Goal: Task Accomplishment & Management: Complete application form

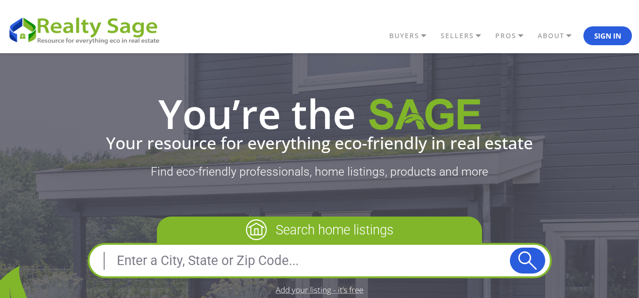
click at [207, 250] on input "text" at bounding box center [302, 261] width 416 height 23
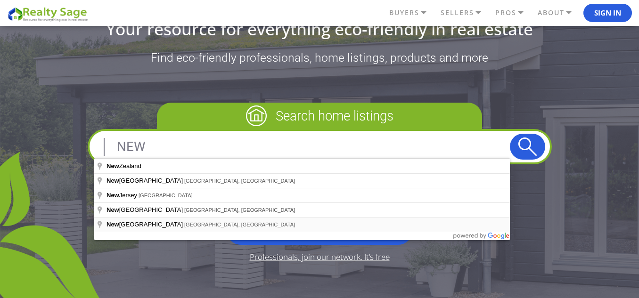
scroll to position [115, 0]
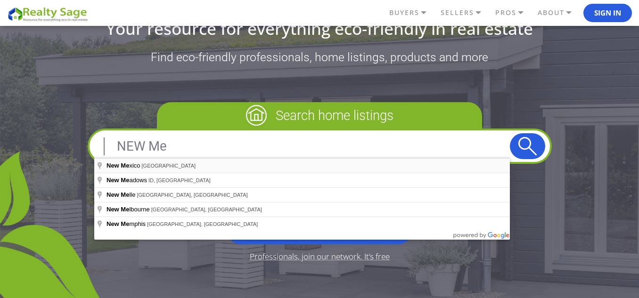
type input "New Mexico, USA"
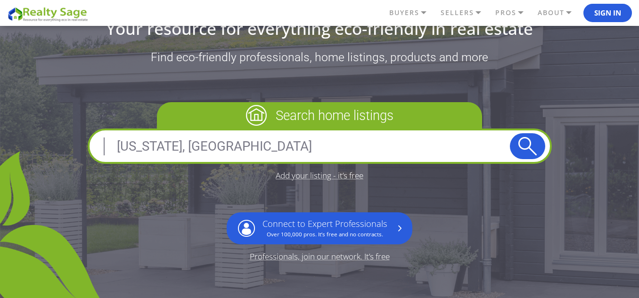
drag, startPoint x: 532, startPoint y: 151, endPoint x: 501, endPoint y: 178, distance: 41.1
click at [501, 178] on div "Search home listings New Mexico, USA Add your listing - it’s free Connect to Ex…" at bounding box center [320, 181] width 464 height 158
click at [526, 147] on button "submit" at bounding box center [527, 146] width 35 height 26
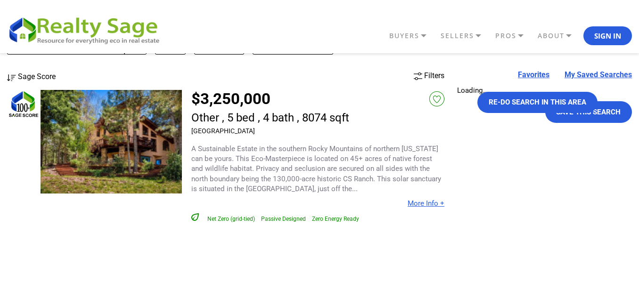
scroll to position [39, 0]
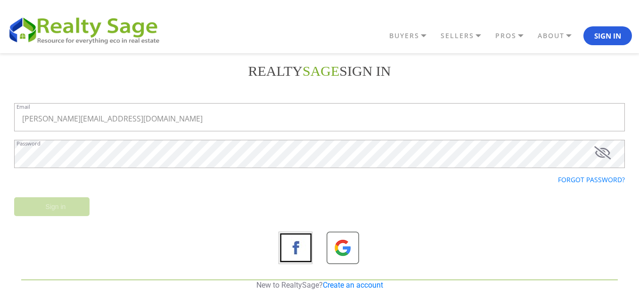
type input "steve@jewettandjewett.com"
click at [603, 158] on icon at bounding box center [602, 153] width 17 height 13
click at [34, 207] on input "Sign in" at bounding box center [51, 207] width 75 height 19
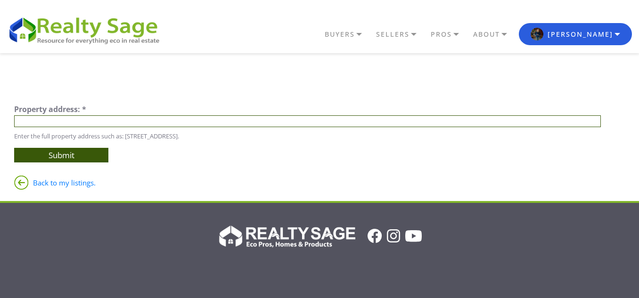
click at [32, 124] on input "text" at bounding box center [307, 122] width 587 height 12
type input "v"
paste input "[URL][DOMAIN_NAME]"
type input "[URL][DOMAIN_NAME]"
paste input "[STREET_ADDRESS] Piedras"
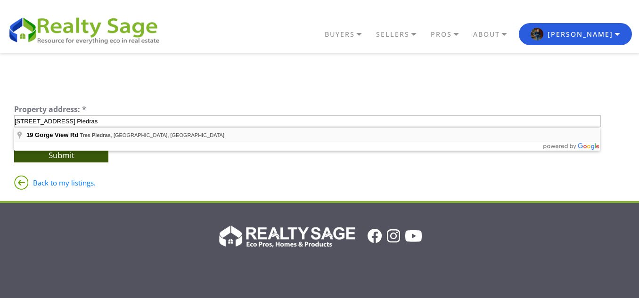
type input "[STREET_ADDRESS]"
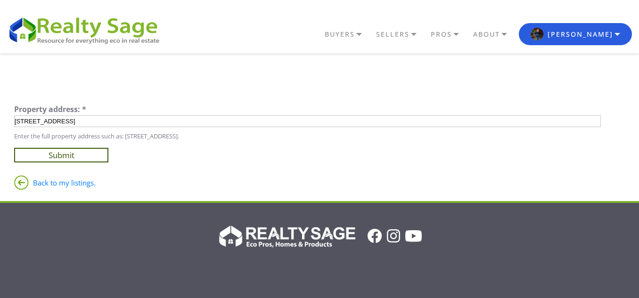
click at [88, 153] on input "Submit" at bounding box center [61, 155] width 94 height 15
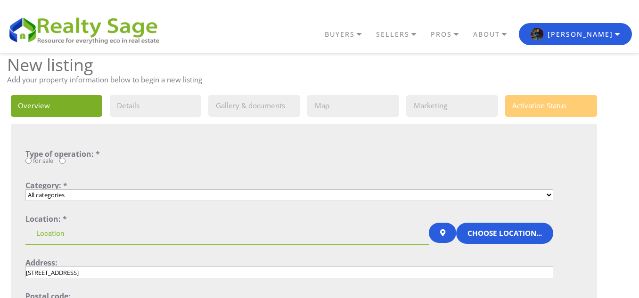
click at [30, 162] on input "for sale" at bounding box center [28, 161] width 6 height 6
radio input "true"
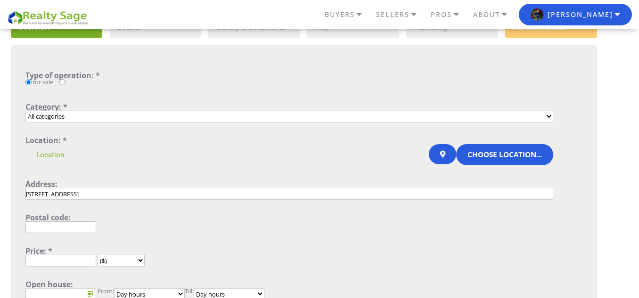
click at [101, 118] on select "All categories Single Family Home Condo Townhouse Duplex Multi Family Home Apar…" at bounding box center [289, 117] width 528 height 12
select select "1_4"
click at [25, 111] on select "All categories Single Family Home Condo Townhouse Duplex Multi Family Home Apar…" at bounding box center [289, 117] width 528 height 12
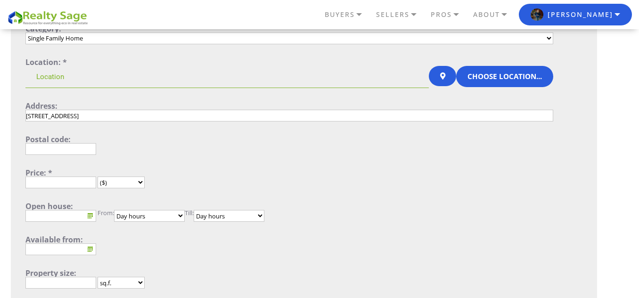
click at [83, 153] on input "text" at bounding box center [60, 149] width 71 height 12
type input "87577"
click at [71, 179] on input "text" at bounding box center [60, 183] width 71 height 12
type input "685,000"
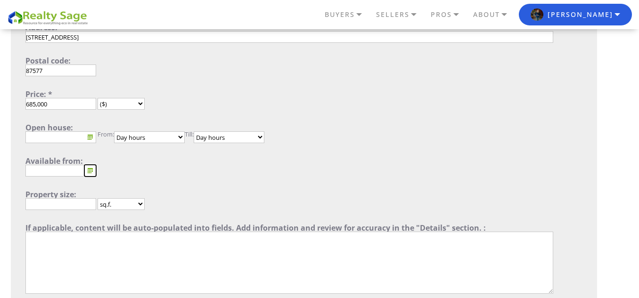
click at [90, 168] on button "..." at bounding box center [90, 171] width 12 height 12
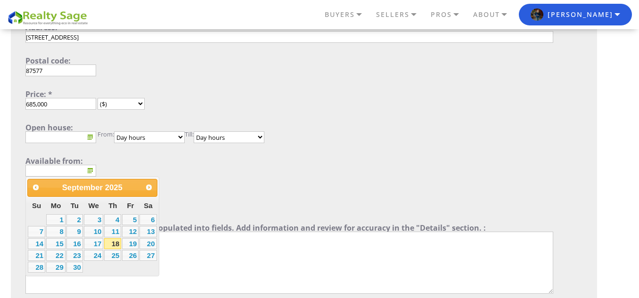
click at [111, 239] on link "18" at bounding box center [112, 244] width 17 height 11
type input "September 18, 2025"
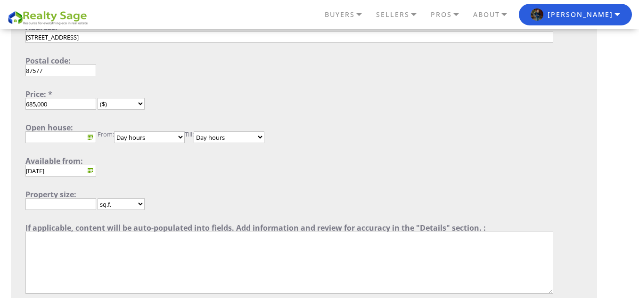
scroll to position [314, 0]
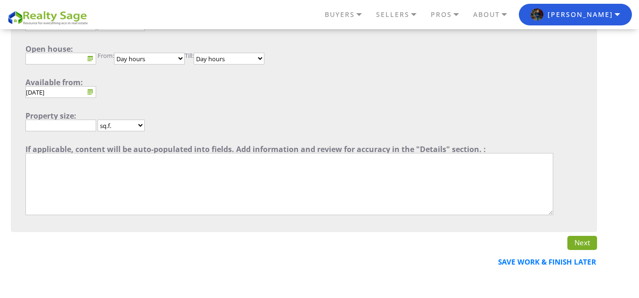
click at [74, 125] on input "text" at bounding box center [60, 126] width 71 height 12
click at [122, 127] on select "sq.f. sq.m." at bounding box center [121, 126] width 47 height 12
click at [59, 125] on input "79714.8" at bounding box center [60, 126] width 71 height 12
paste input "2,000"
type input "2,000"
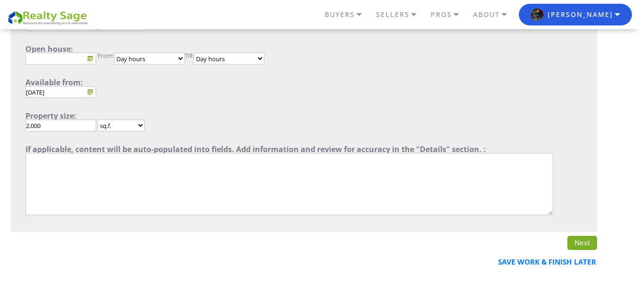
click at [193, 111] on form "Type of operation: * for sale Category: * All categories Single Family Home Con…" at bounding box center [289, 27] width 528 height 382
click at [120, 168] on textarea"] at bounding box center [289, 184] width 528 height 62
paste textarea"] "This is one of the most beautiful Earthships ever built and is entirely off-the…"
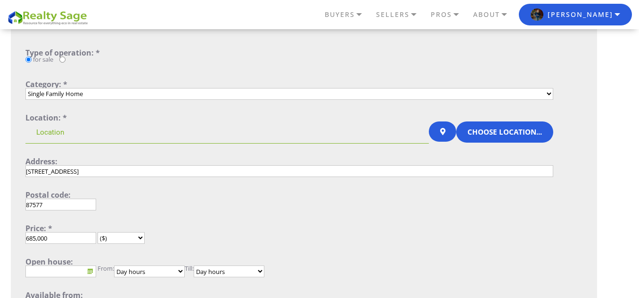
scroll to position [79, 0]
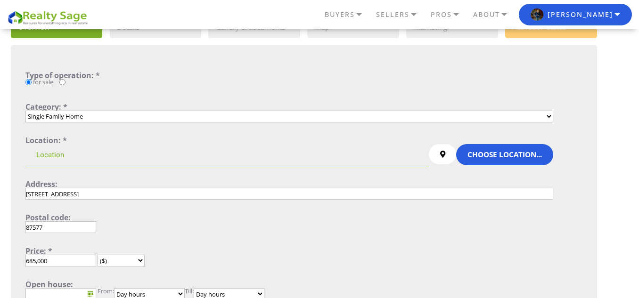
type textarea"] "This is one of the most beautiful Earthships ever built and is entirely off-the…"
click at [443, 159] on button at bounding box center [443, 154] width 28 height 21
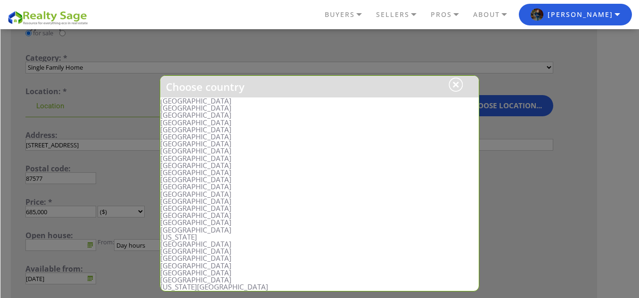
scroll to position [157, 0]
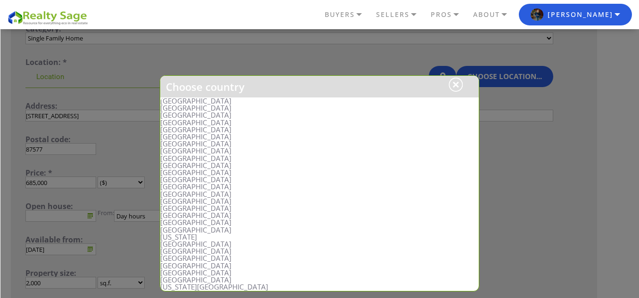
click at [183, 102] on li "United States" at bounding box center [319, 101] width 319 height 7
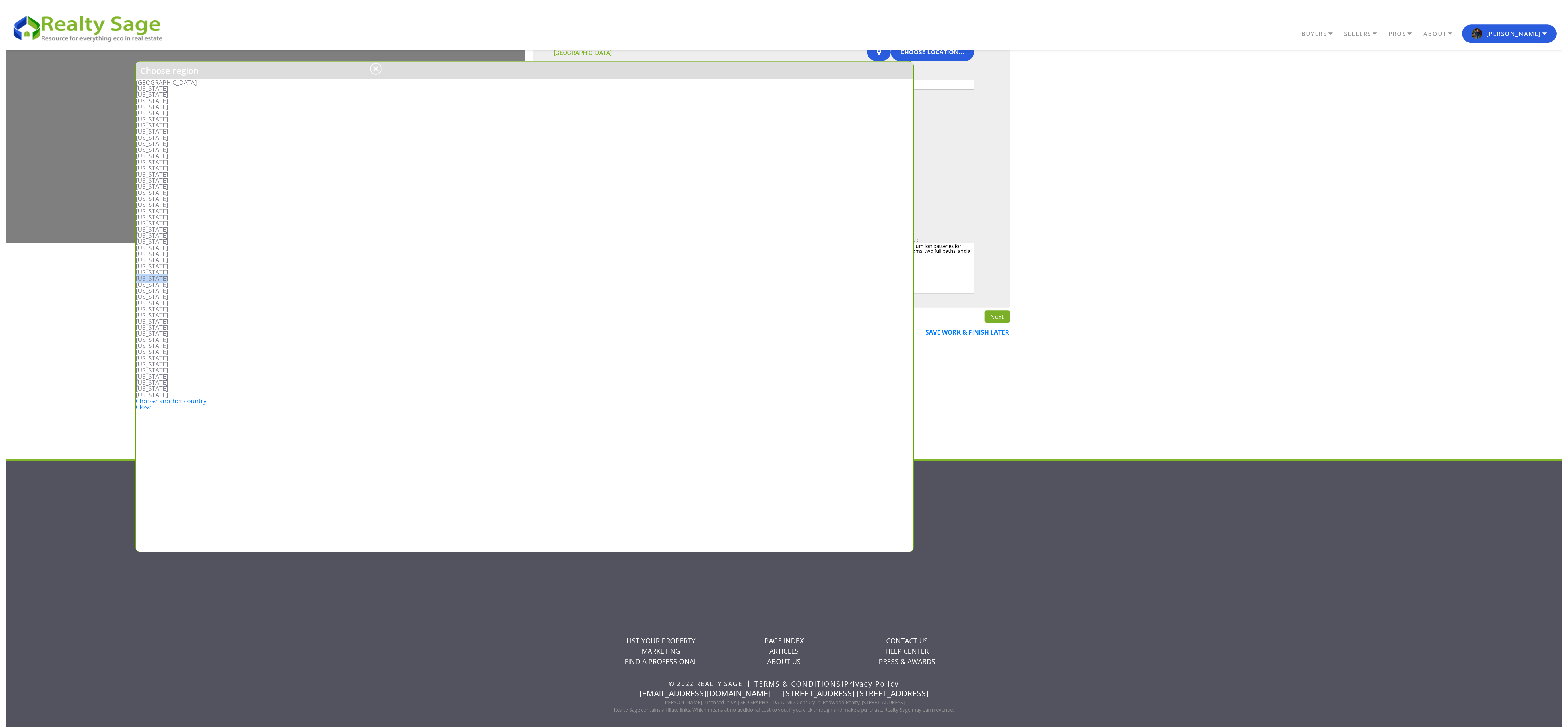
scroll to position [0, 0]
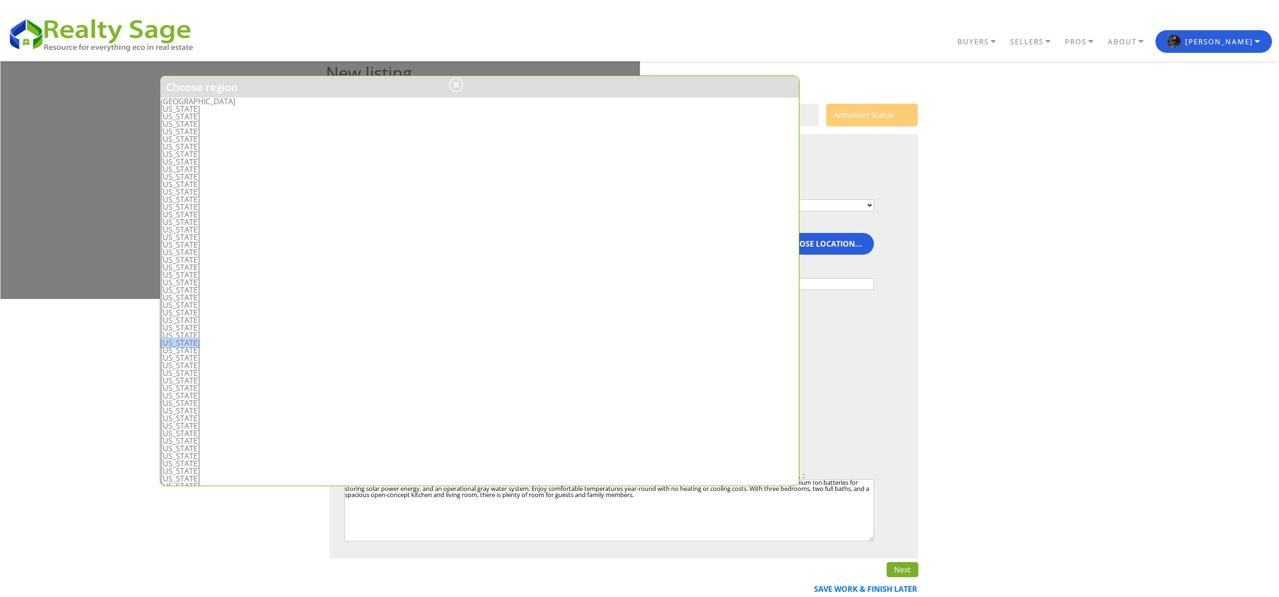
click at [185, 298] on li "New Mexico" at bounding box center [479, 343] width 638 height 8
type input "United States, New Mexico"
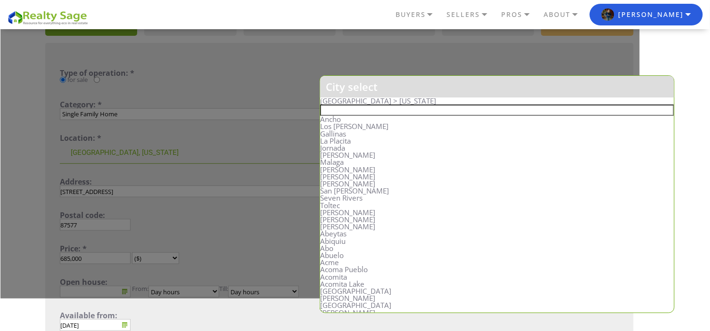
scroll to position [184, 0]
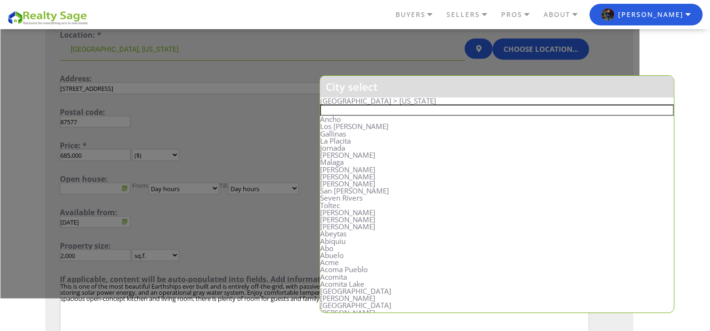
click at [639, 83] on h1 "City select" at bounding box center [497, 87] width 354 height 22
click at [360, 109] on input "text" at bounding box center [497, 110] width 354 height 11
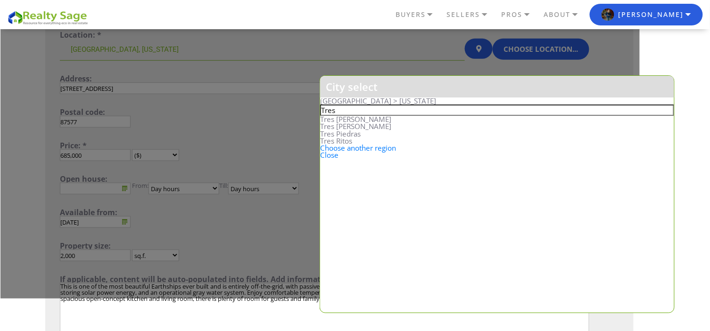
type input "Tres"
click at [347, 134] on li "Tres Piedras" at bounding box center [497, 134] width 354 height 7
type input "United States, New Mexico, Tres Piedras"
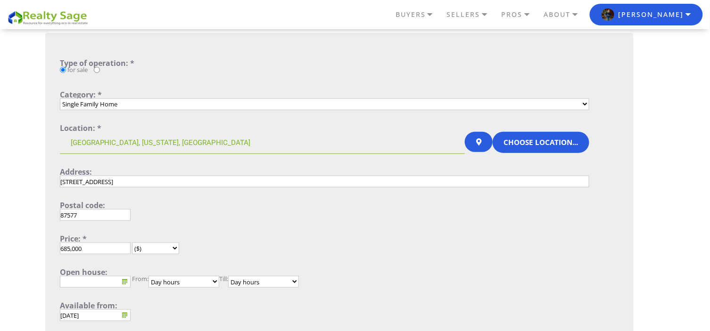
scroll to position [89, 0]
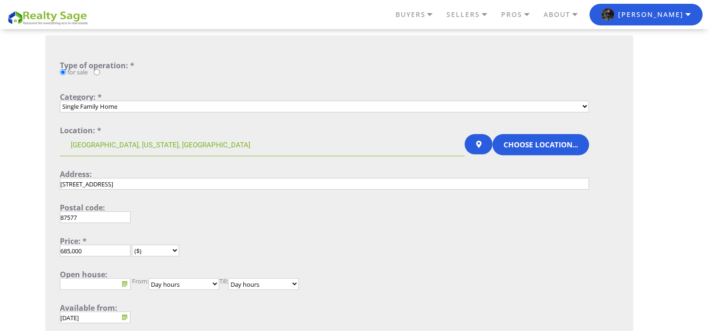
click at [71, 217] on input "87577" at bounding box center [95, 218] width 71 height 12
click at [208, 205] on div "Postal code:" at bounding box center [324, 208] width 529 height 8
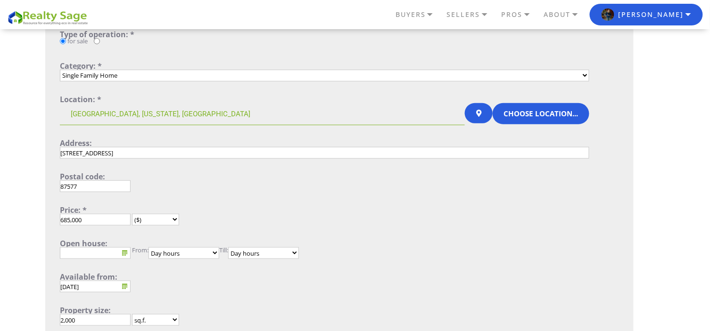
click at [76, 223] on input "685,000" at bounding box center [95, 220] width 71 height 12
type input "685000"
click at [198, 211] on div "Price: *" at bounding box center [324, 210] width 529 height 8
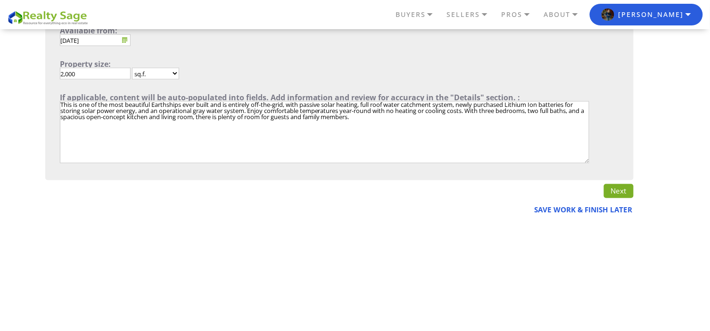
scroll to position [380, 0]
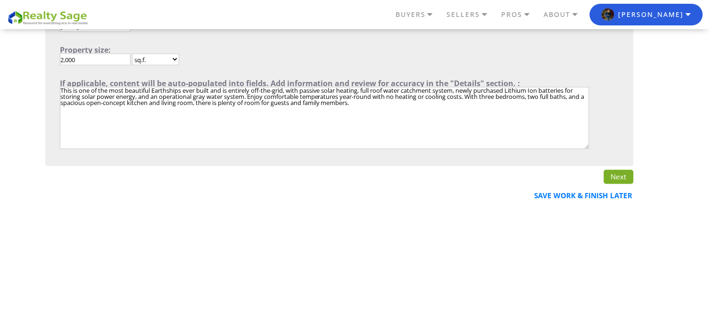
click at [626, 177] on link "Next" at bounding box center [619, 177] width 30 height 14
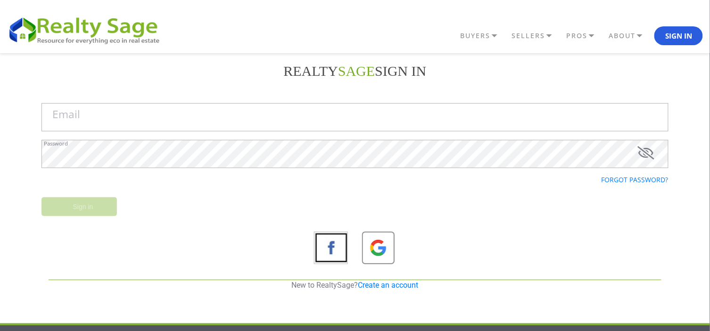
click at [385, 132] on div "Email" at bounding box center [354, 121] width 627 height 37
click at [371, 121] on input "Email" at bounding box center [354, 117] width 627 height 28
type input "[PERSON_NAME]"
